Goal: Navigation & Orientation: Find specific page/section

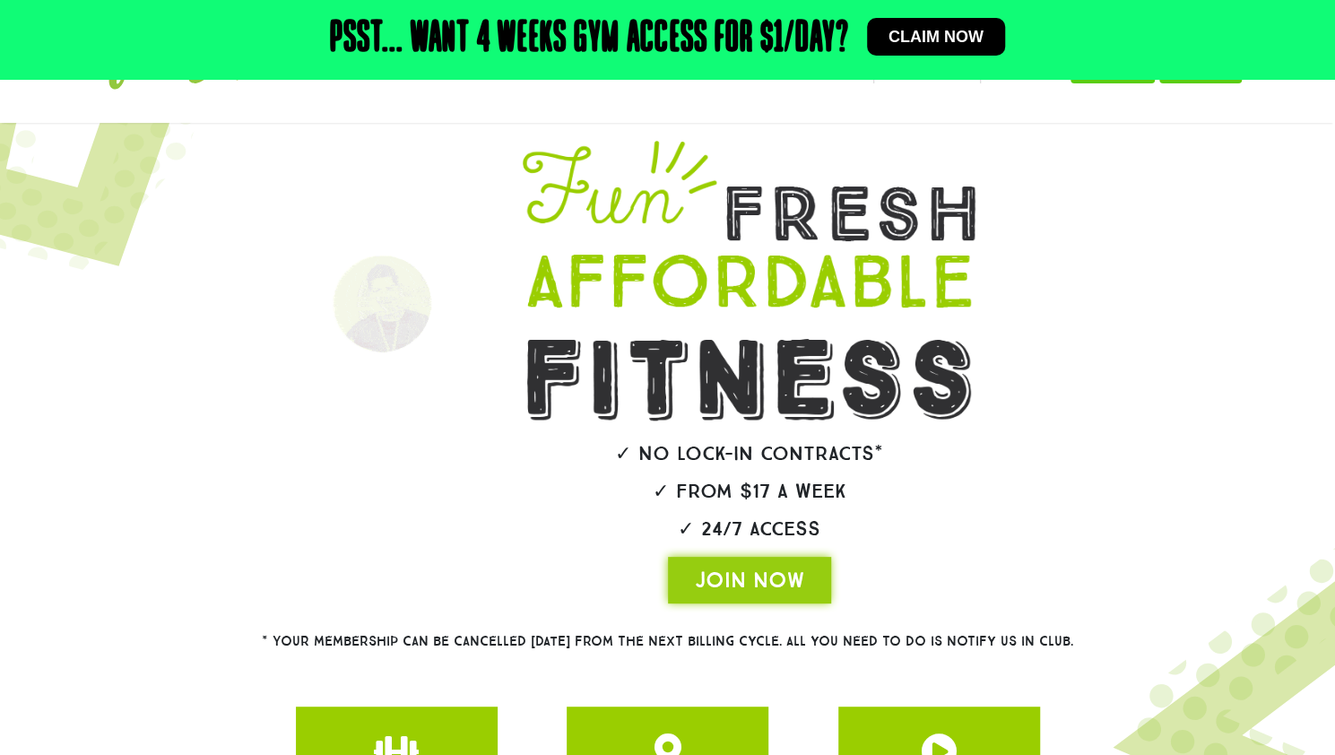
scroll to position [355, 0]
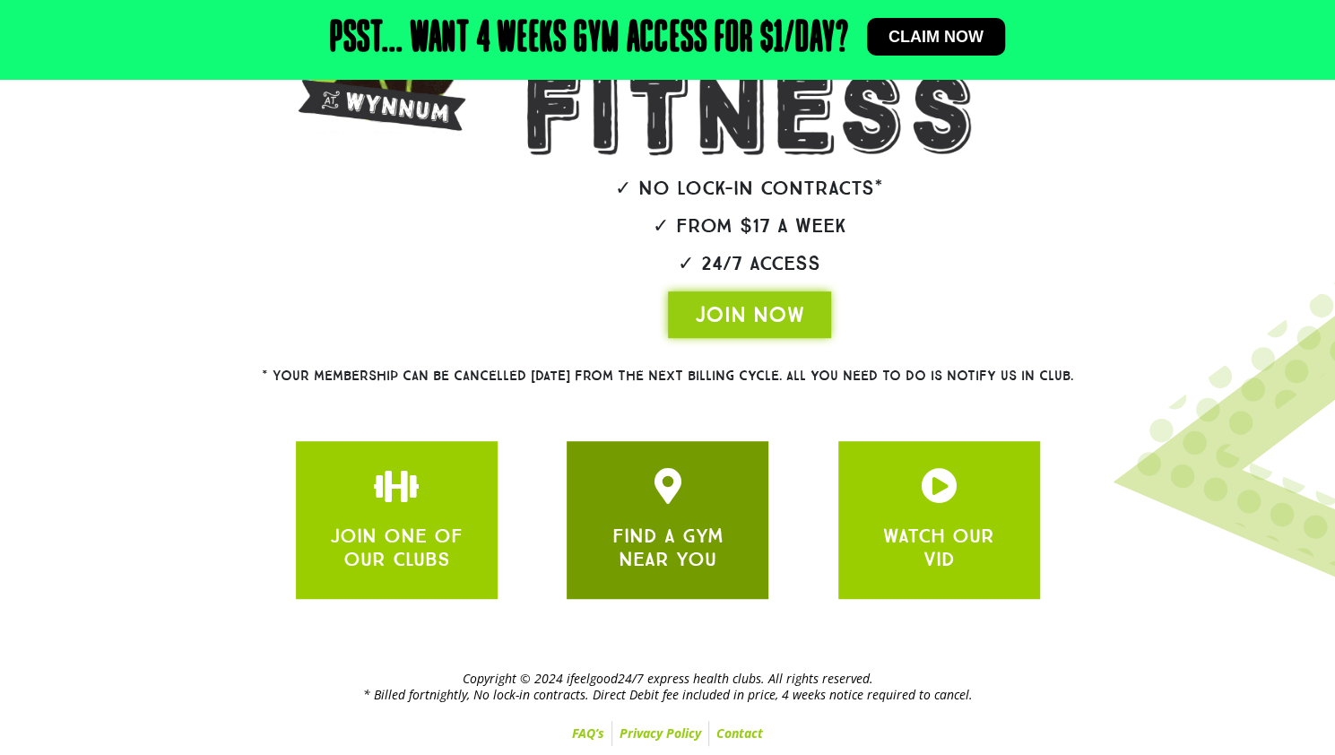
click at [673, 497] on icon "JOIN ONE OF OUR CLUBS" at bounding box center [668, 486] width 36 height 36
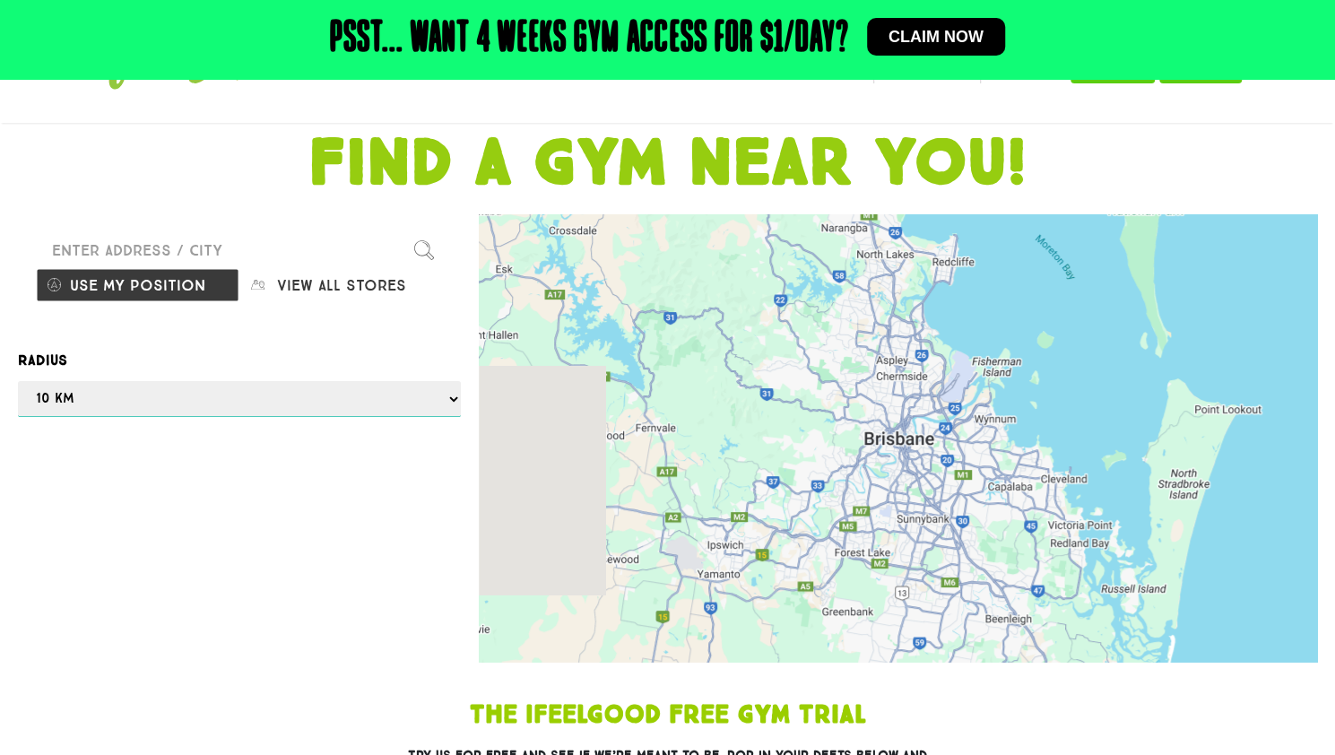
scroll to position [90, 0]
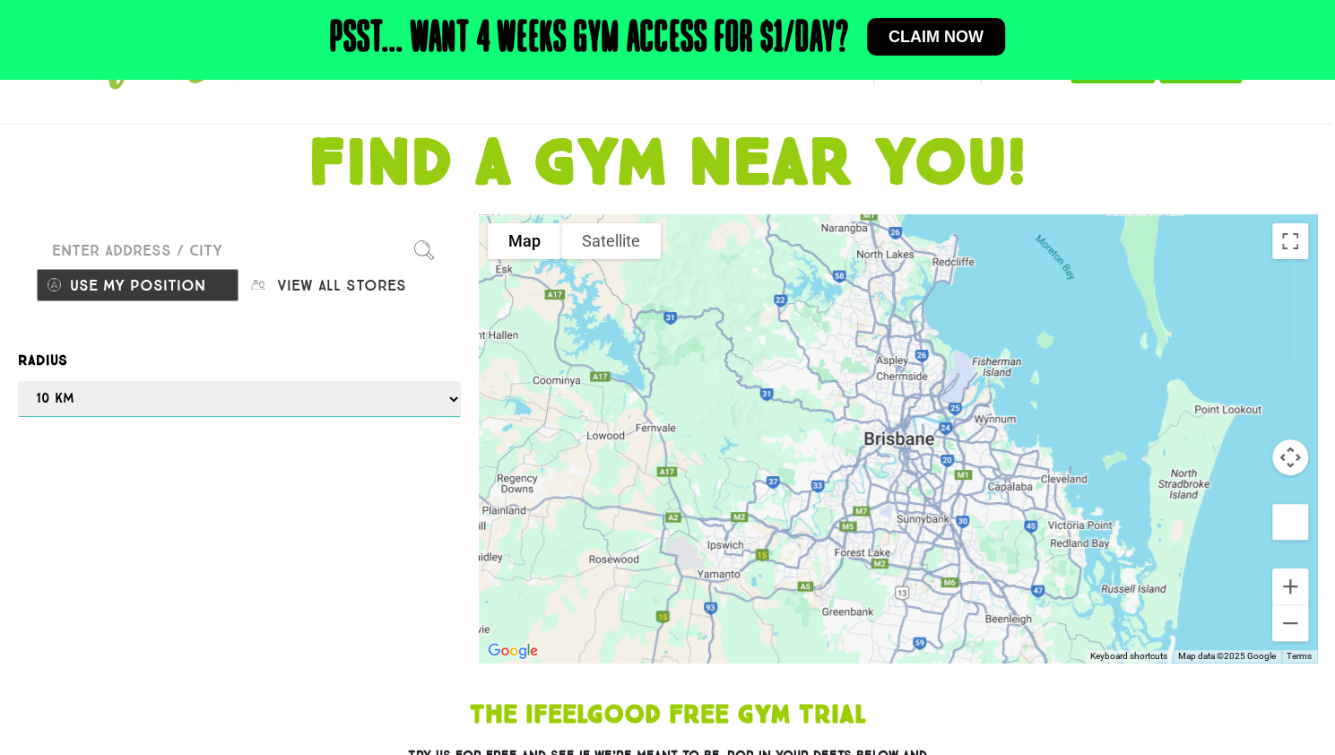
click at [449, 406] on select "Any 1 km 5 km 10 km 50 km 100 km 500 km" at bounding box center [239, 399] width 443 height 36
select select "selectall"
click at [18, 381] on select "Any 1 km 5 km 10 km 50 km 100 km 500 km" at bounding box center [239, 399] width 443 height 36
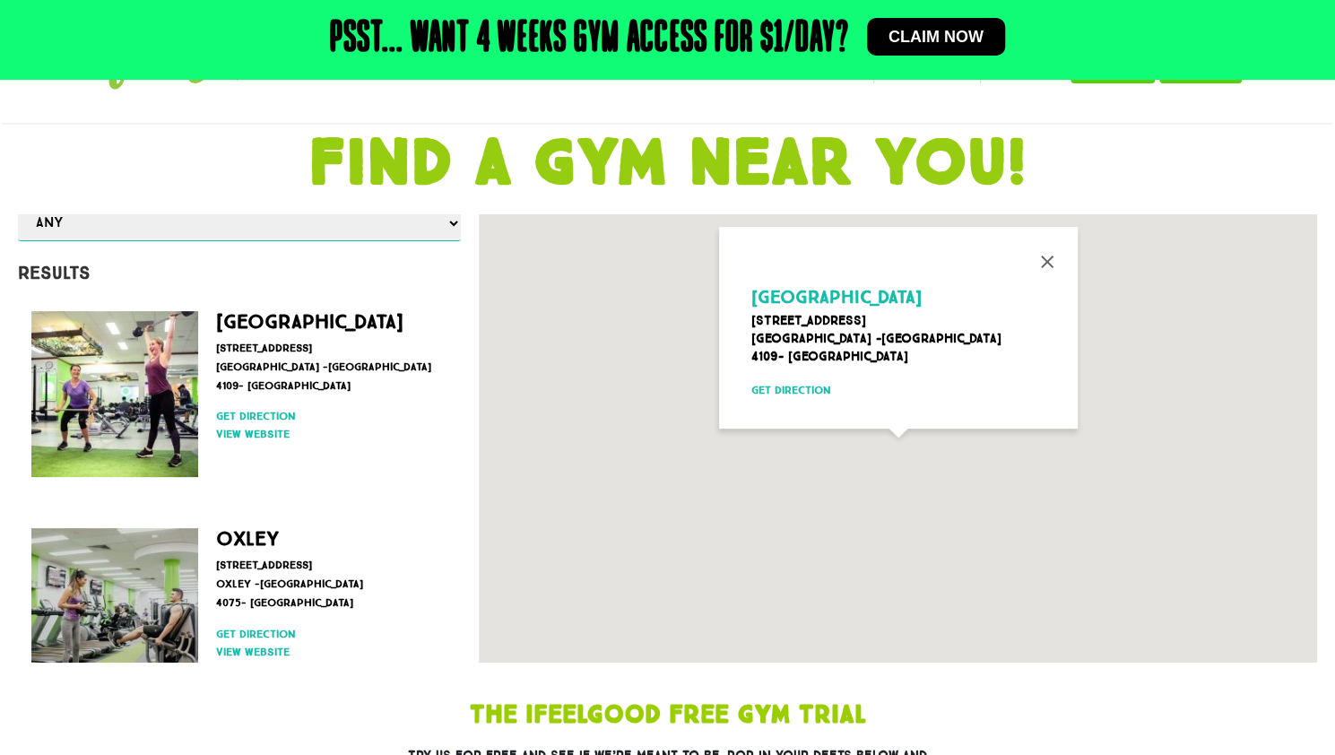
scroll to position [179, 0]
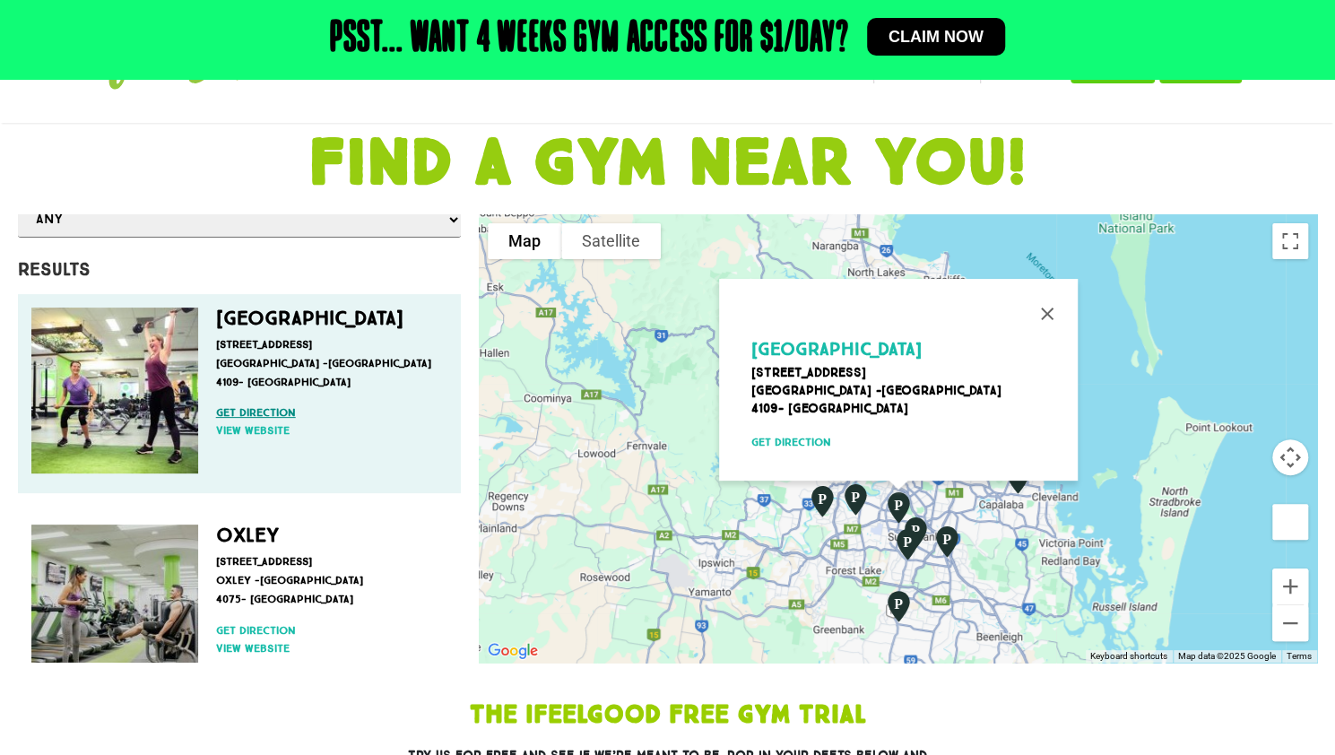
click at [282, 404] on link "Get direction" at bounding box center [327, 412] width 222 height 16
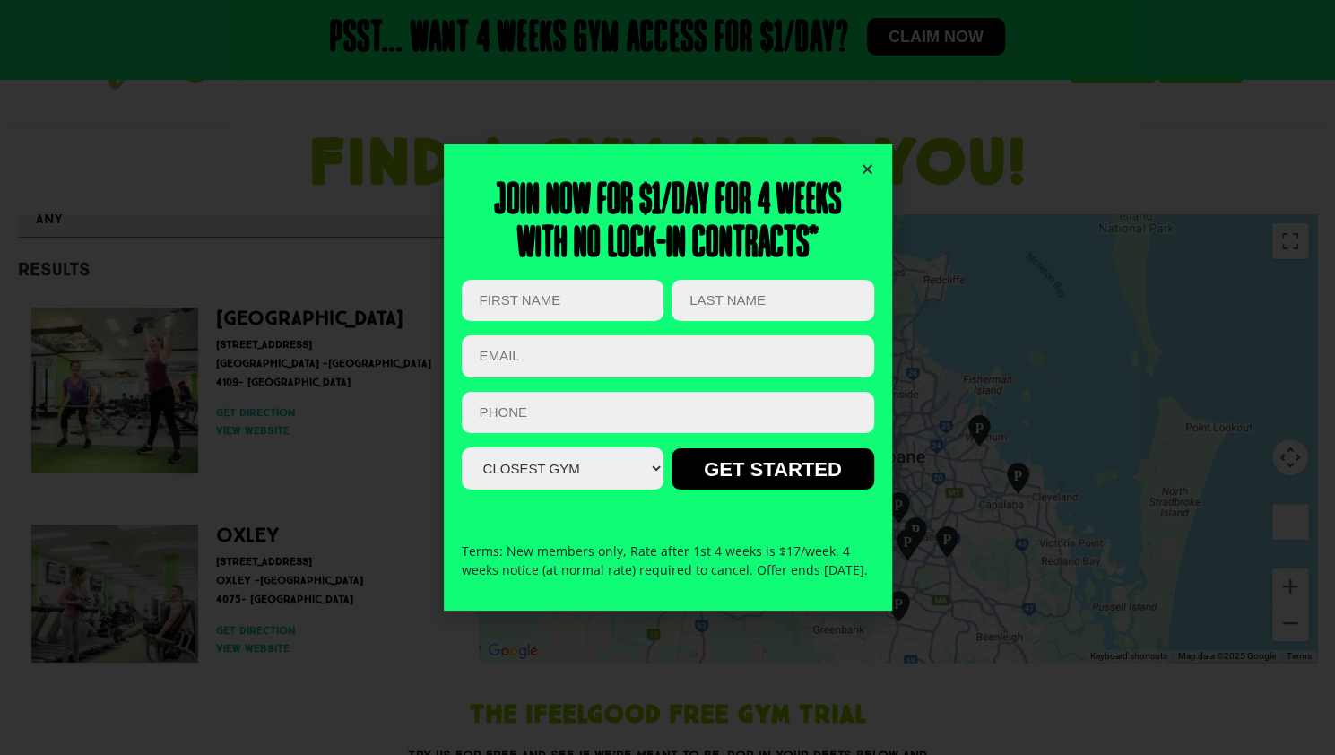
click at [873, 160] on div "Join now for $1/day for 4 weeks With no lock-in contracts* URL This field is fo…" at bounding box center [668, 376] width 448 height 465
click at [869, 162] on icon "Close" at bounding box center [867, 168] width 13 height 13
